Goal: Transaction & Acquisition: Purchase product/service

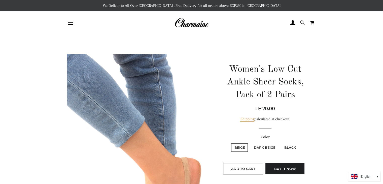
click at [300, 21] on span at bounding box center [302, 23] width 5 height 8
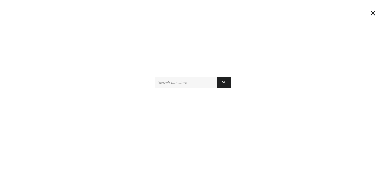
click at [182, 81] on input "Search our store" at bounding box center [186, 81] width 62 height 11
type input "socks"
click at [217, 76] on button "Search" at bounding box center [224, 81] width 14 height 11
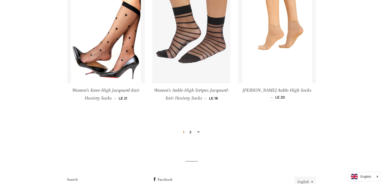
scroll to position [578, 0]
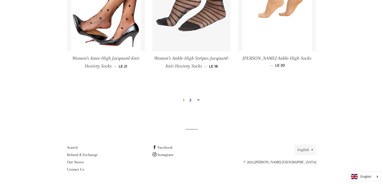
click at [197, 99] on span at bounding box center [198, 100] width 4 height 4
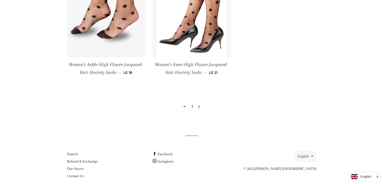
scroll to position [175, 0]
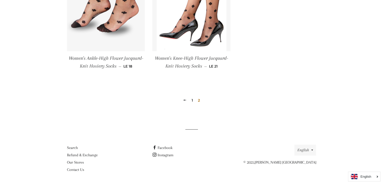
click at [193, 100] on link "1" at bounding box center [191, 100] width 5 height 8
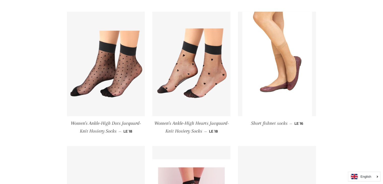
scroll to position [252, 0]
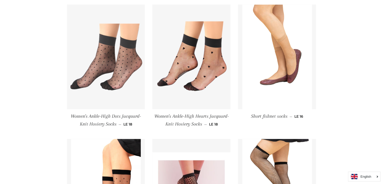
click at [128, 55] on img at bounding box center [106, 57] width 78 height 78
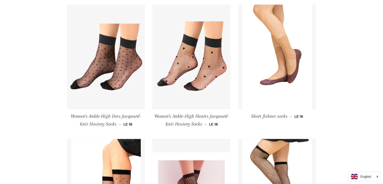
click at [111, 118] on span "Women's Ankle-High Dots Jacquard-Knit Hosiery Socks" at bounding box center [106, 119] width 70 height 13
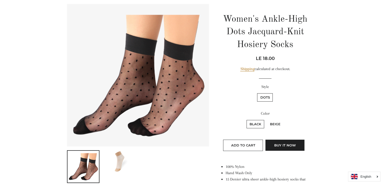
scroll to position [50, 0]
click at [273, 123] on label "Beige" at bounding box center [275, 123] width 17 height 8
click at [266, 119] on input "Beige" at bounding box center [266, 119] width 0 height 0
radio input "true"
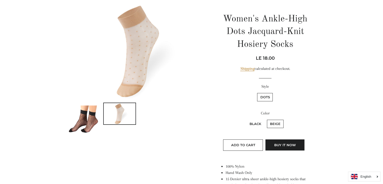
click at [257, 122] on label "Black" at bounding box center [255, 123] width 18 height 8
click at [246, 119] on input "Black" at bounding box center [246, 119] width 0 height 0
radio input "true"
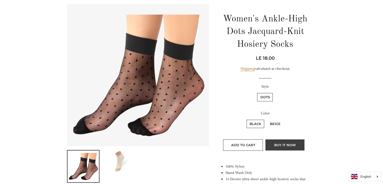
click at [269, 141] on button "Buy it now" at bounding box center [284, 144] width 39 height 11
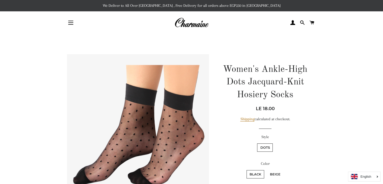
click at [191, 24] on img at bounding box center [191, 22] width 34 height 11
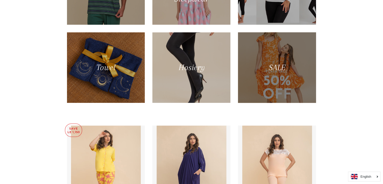
scroll to position [377, 0]
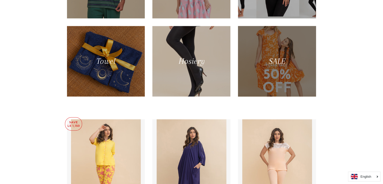
click at [282, 63] on div at bounding box center [277, 61] width 80 height 72
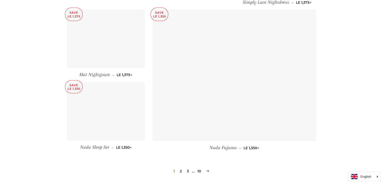
scroll to position [725, 0]
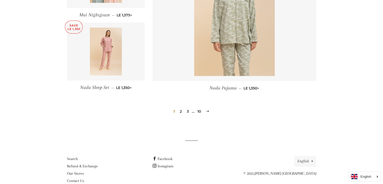
click at [200, 107] on link "10" at bounding box center [199, 111] width 8 height 8
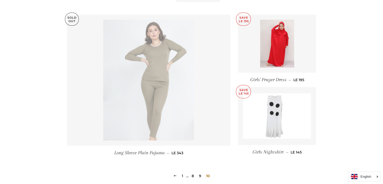
scroll to position [201, 0]
click at [193, 175] on link "8" at bounding box center [192, 175] width 6 height 8
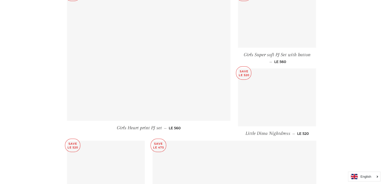
scroll to position [553, 0]
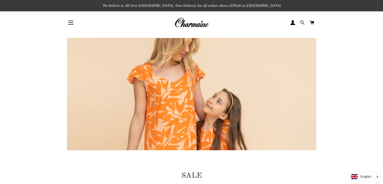
click at [300, 21] on span at bounding box center [302, 23] width 5 height 8
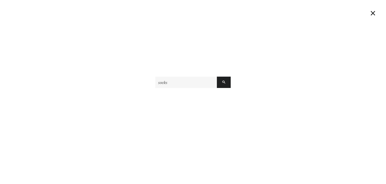
type input "socks"
click at [217, 76] on button "Search" at bounding box center [224, 81] width 14 height 11
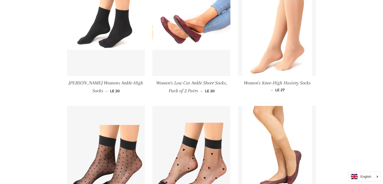
scroll to position [151, 0]
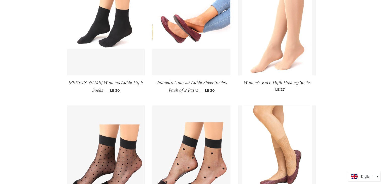
click at [273, 46] on img at bounding box center [277, 23] width 70 height 104
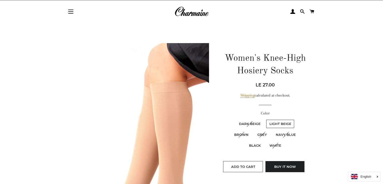
scroll to position [25, 0]
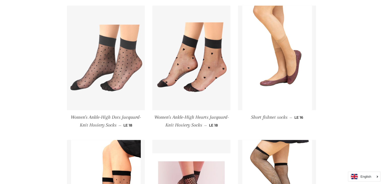
click at [116, 77] on img at bounding box center [106, 58] width 78 height 78
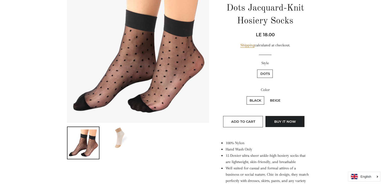
scroll to position [75, 0]
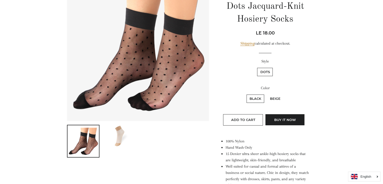
click at [274, 98] on label "Beige" at bounding box center [275, 98] width 17 height 8
click at [266, 94] on input "Beige" at bounding box center [266, 94] width 0 height 0
radio input "true"
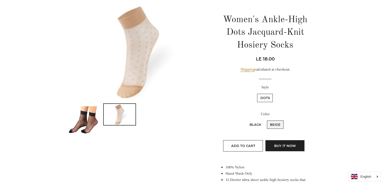
scroll to position [50, 0]
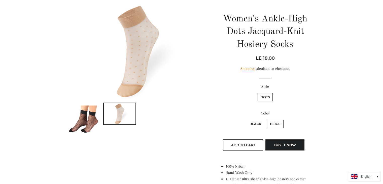
click at [250, 123] on label "Black" at bounding box center [255, 123] width 18 height 8
click at [246, 119] on input "Black" at bounding box center [246, 119] width 0 height 0
radio input "true"
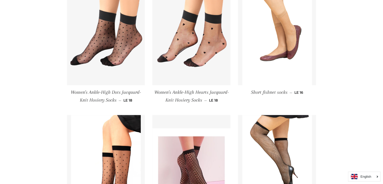
scroll to position [276, 0]
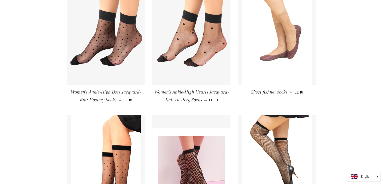
click at [289, 25] on img at bounding box center [277, 32] width 70 height 104
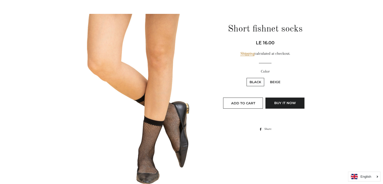
scroll to position [101, 0]
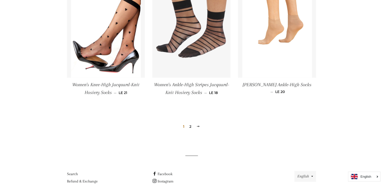
scroll to position [552, 0]
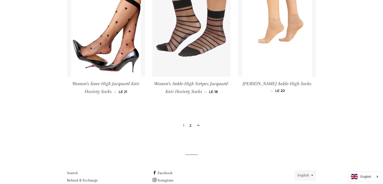
click at [286, 31] on img at bounding box center [277, 24] width 70 height 104
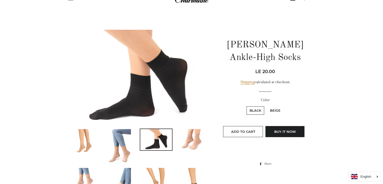
scroll to position [25, 0]
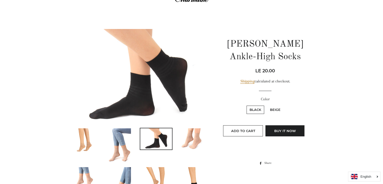
click at [273, 108] on label "Beige" at bounding box center [275, 109] width 17 height 8
click at [266, 105] on input "Beige" at bounding box center [266, 105] width 0 height 0
radio input "true"
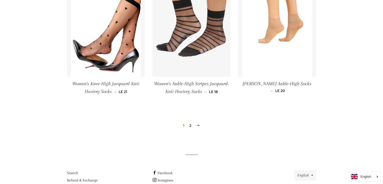
click at [189, 124] on link "2" at bounding box center [190, 126] width 6 height 8
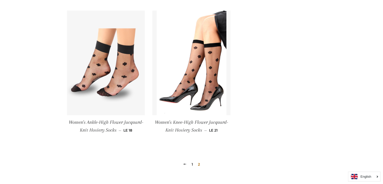
scroll to position [126, 0]
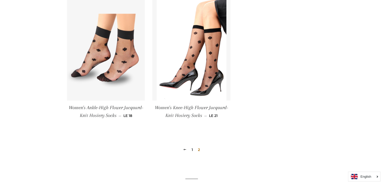
click at [190, 148] on link "1" at bounding box center [191, 150] width 5 height 8
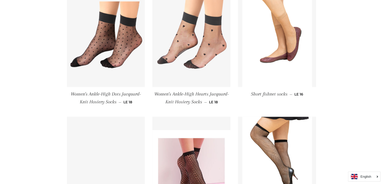
scroll to position [277, 0]
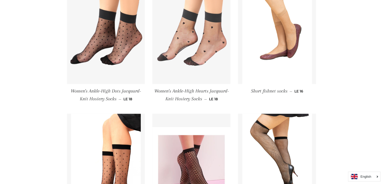
click at [207, 27] on img at bounding box center [191, 31] width 78 height 78
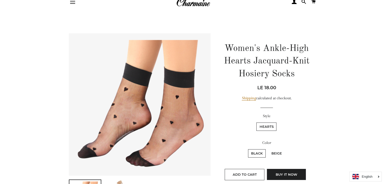
scroll to position [75, 0]
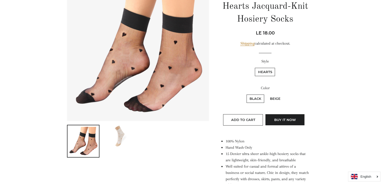
click at [146, 81] on img at bounding box center [138, 50] width 142 height 142
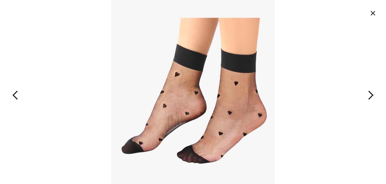
click at [370, 13] on button "×" at bounding box center [373, 13] width 11 height 11
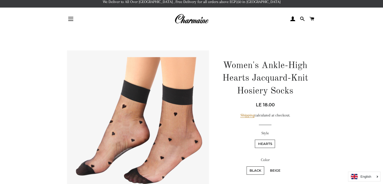
scroll to position [0, 0]
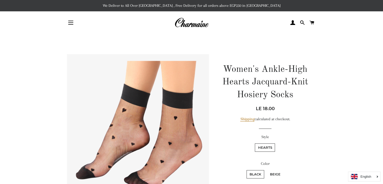
click at [193, 23] on img at bounding box center [191, 22] width 34 height 11
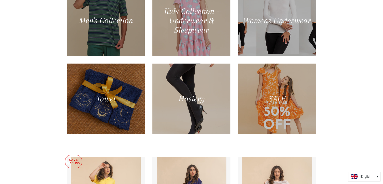
scroll to position [352, 0]
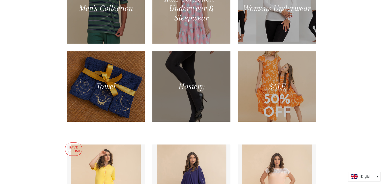
click at [189, 84] on div at bounding box center [191, 86] width 80 height 72
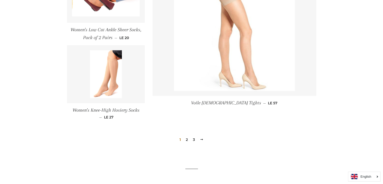
scroll to position [730, 0]
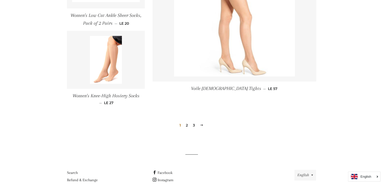
click at [187, 127] on link "2" at bounding box center [187, 125] width 6 height 8
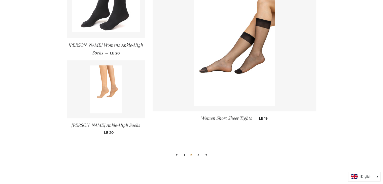
scroll to position [729, 0]
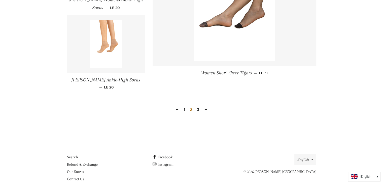
click at [199, 106] on link "3" at bounding box center [198, 110] width 6 height 8
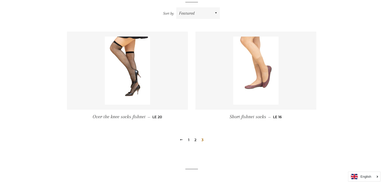
scroll to position [201, 0]
